Goal: Feedback & Contribution: Leave review/rating

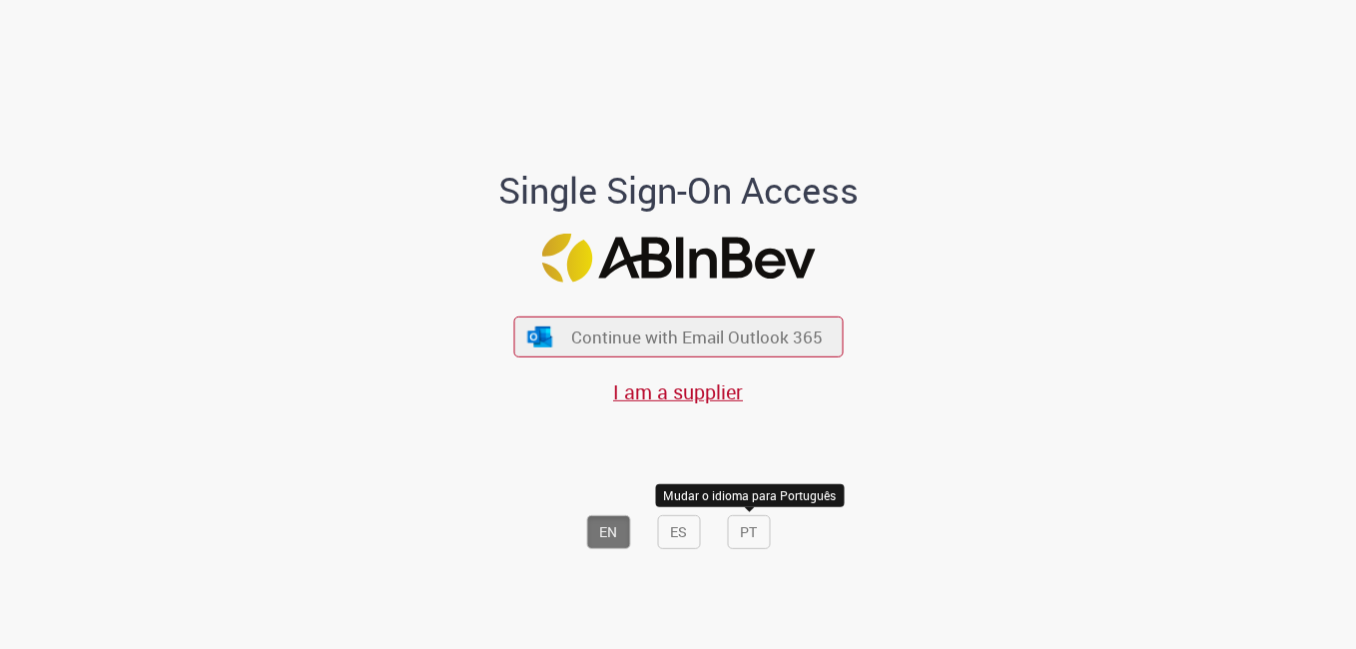
drag, startPoint x: 752, startPoint y: 539, endPoint x: 19, endPoint y: 105, distance: 851.8
click at [753, 539] on button "PT" at bounding box center [748, 532] width 43 height 34
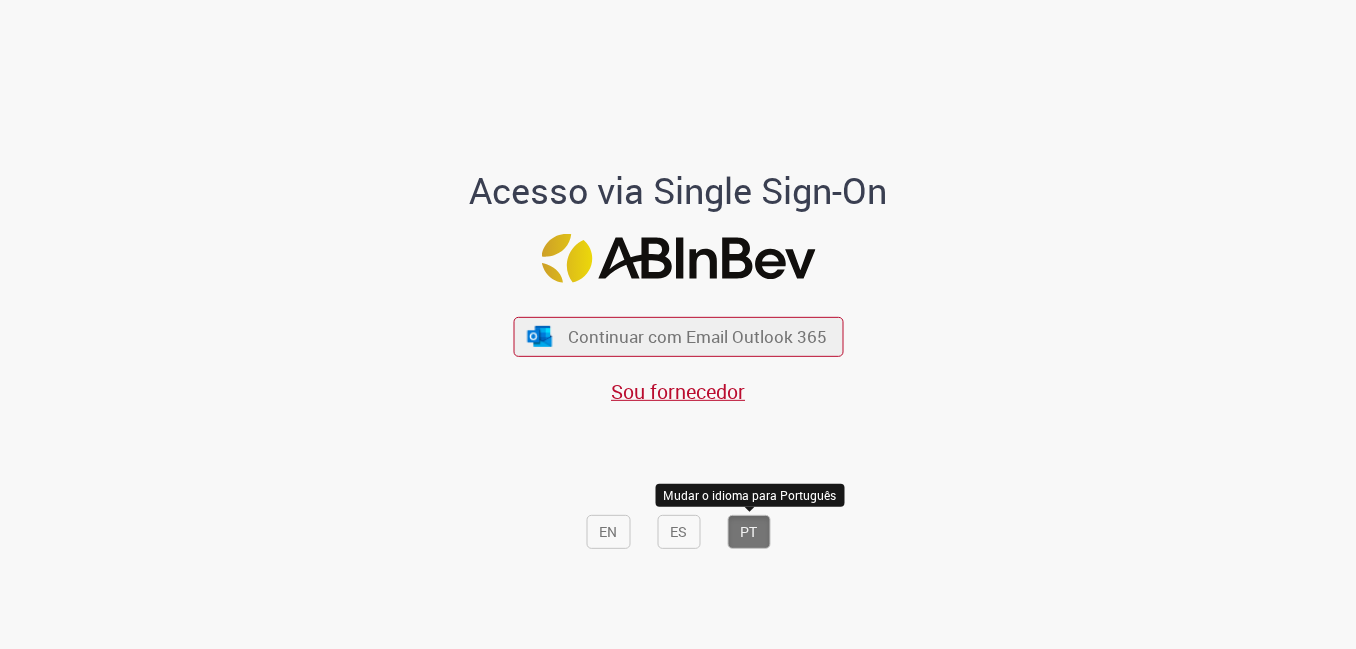
click at [741, 532] on button "PT" at bounding box center [748, 532] width 43 height 34
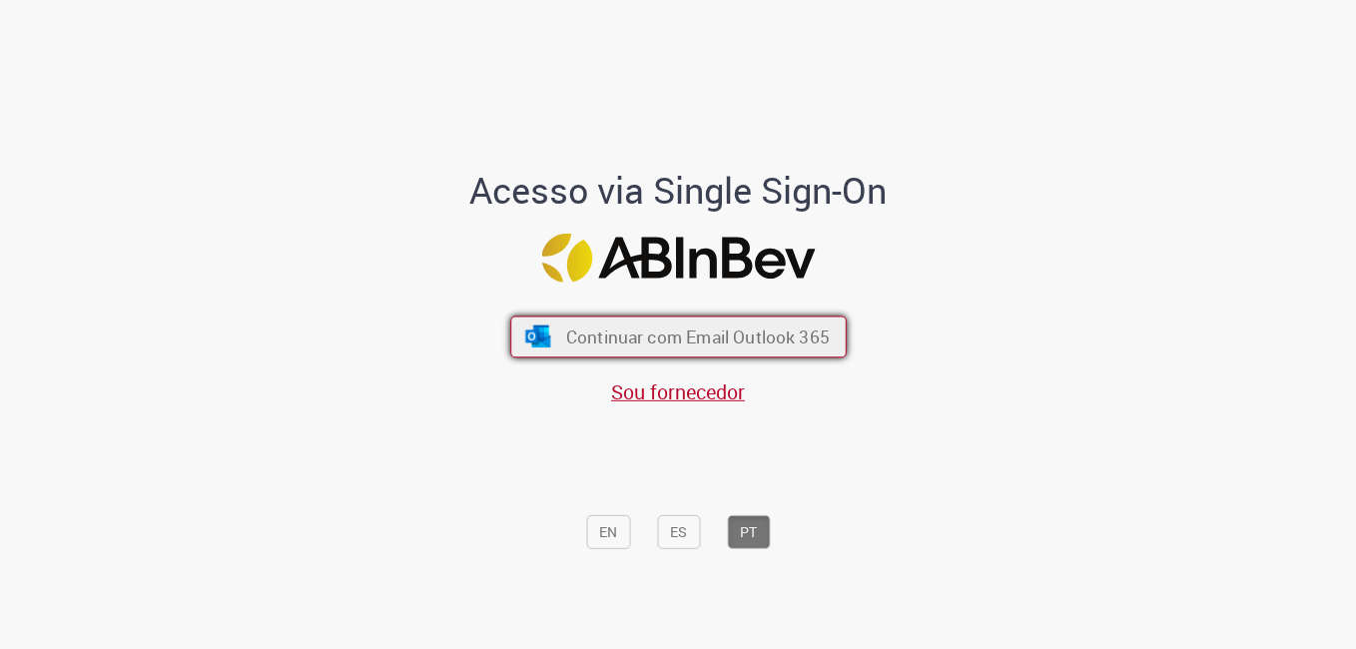
click at [642, 337] on span "Continuar com Email Outlook 365" at bounding box center [697, 336] width 264 height 23
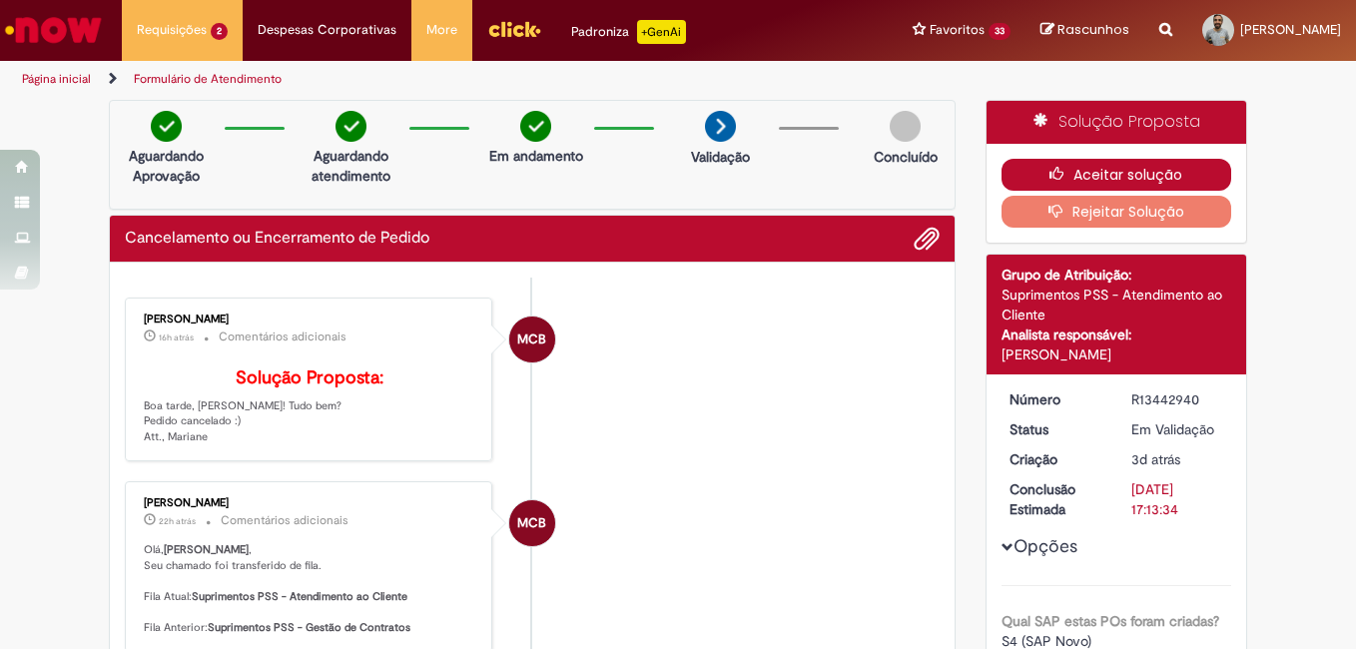
click at [1118, 168] on button "Aceitar solução" at bounding box center [1116, 175] width 231 height 32
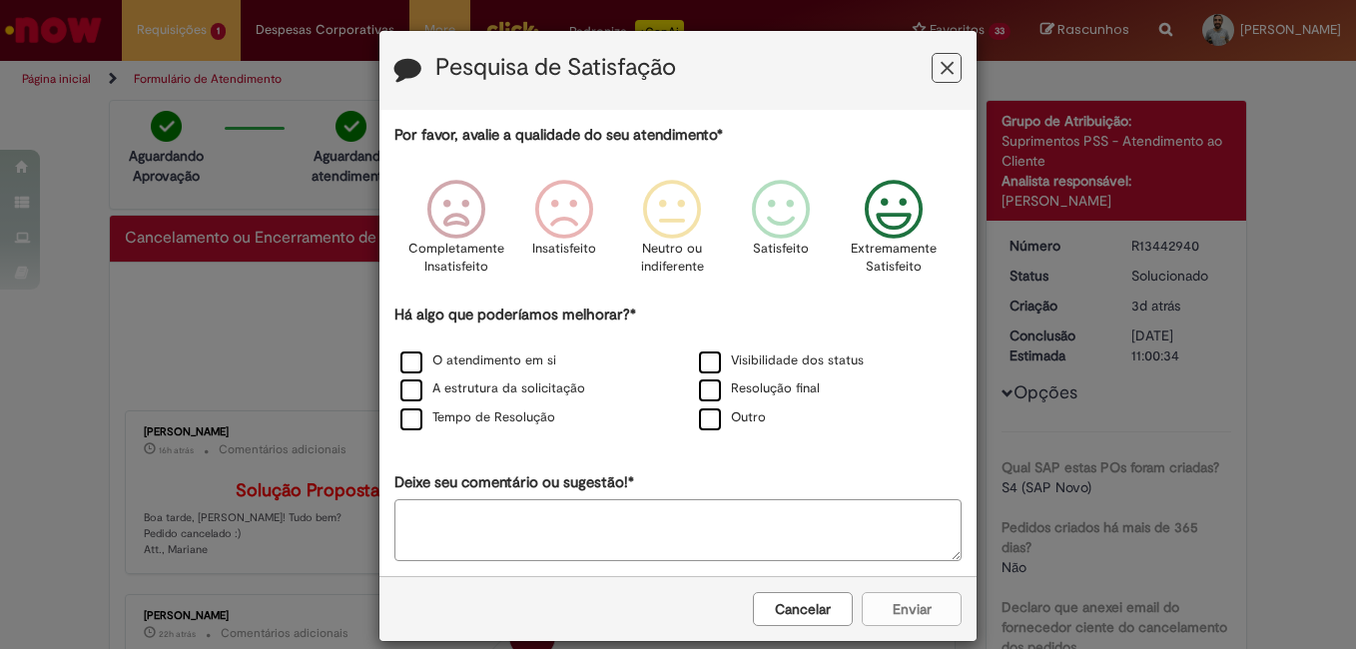
click at [901, 229] on icon "Feedback" at bounding box center [894, 210] width 75 height 60
click at [510, 358] on label "O atendimento em si" at bounding box center [478, 360] width 156 height 19
click at [907, 611] on button "Enviar" at bounding box center [912, 609] width 100 height 34
